Goal: Information Seeking & Learning: Learn about a topic

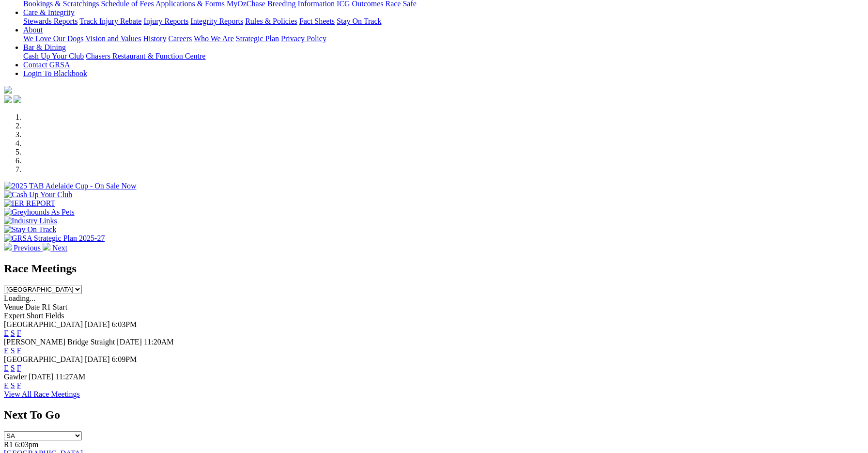
scroll to position [194, 0]
click at [21, 363] on link "F" at bounding box center [19, 367] width 4 height 8
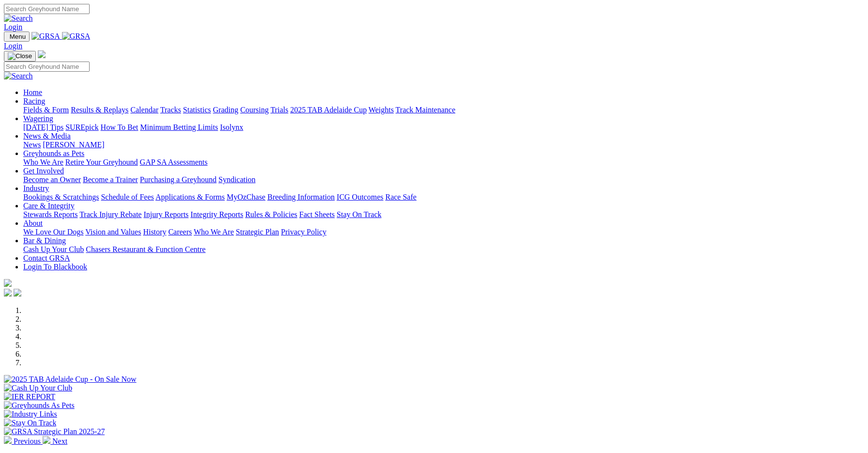
scroll to position [194, 0]
